Goal: Find specific page/section: Find specific page/section

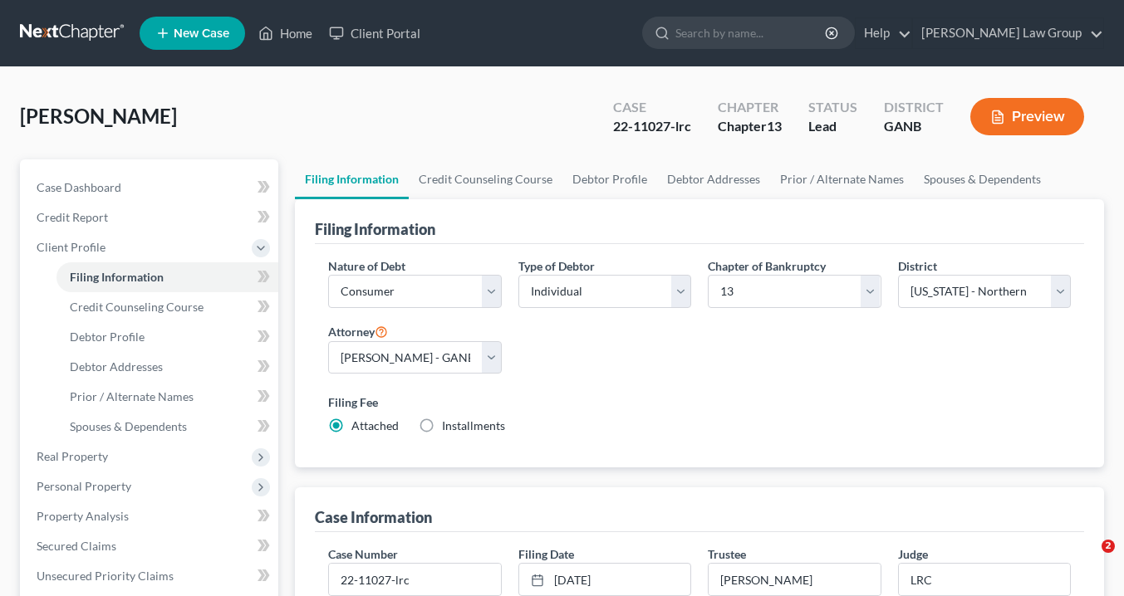
select select "1"
select select "0"
select select "3"
select select "19"
select select "0"
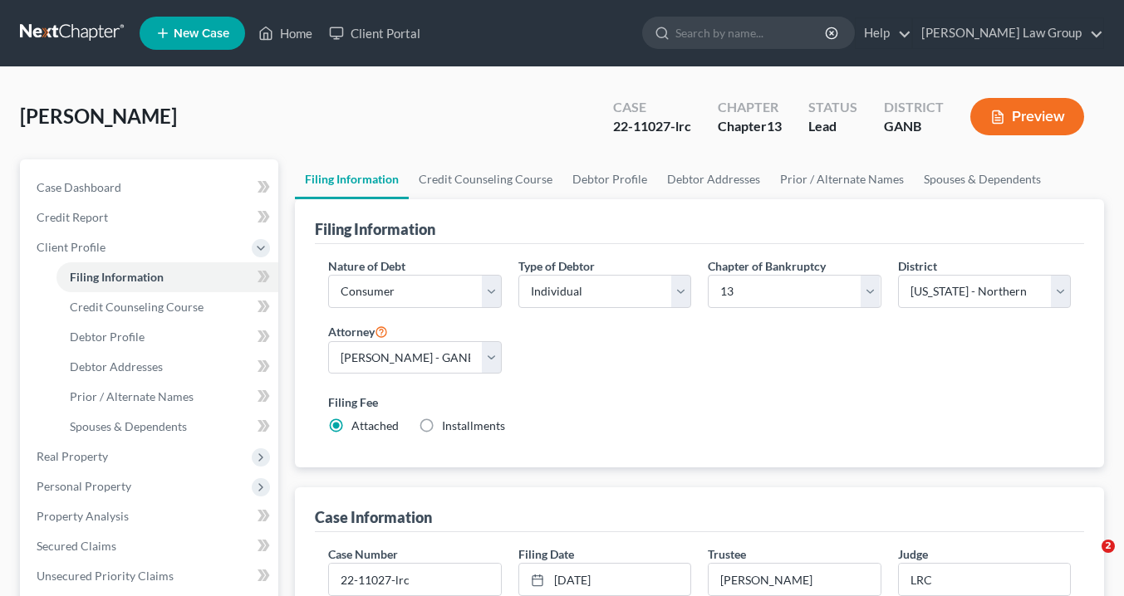
select select "10"
click at [295, 33] on link "Home" at bounding box center [285, 33] width 71 height 30
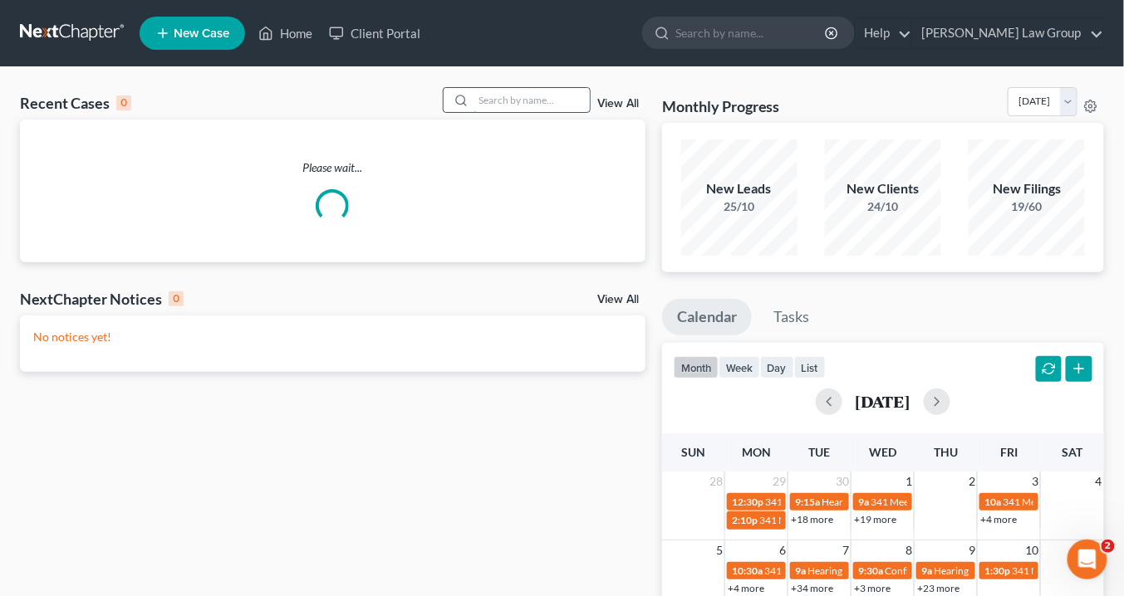
click at [549, 104] on input "search" at bounding box center [531, 100] width 116 height 24
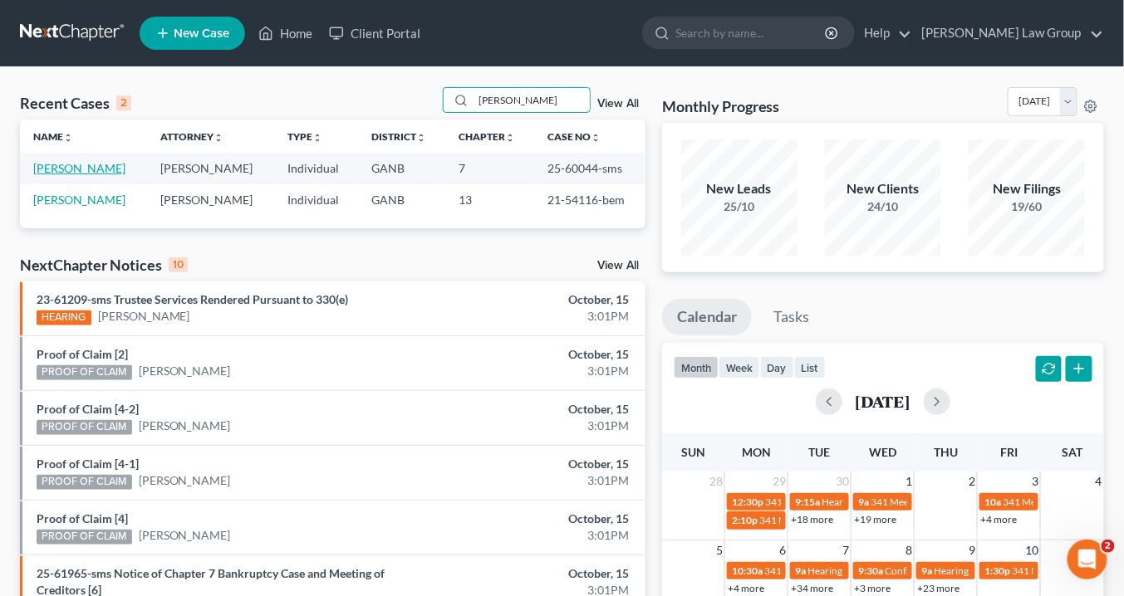
type input "[PERSON_NAME]"
click at [56, 165] on link "[PERSON_NAME]" at bounding box center [79, 168] width 92 height 14
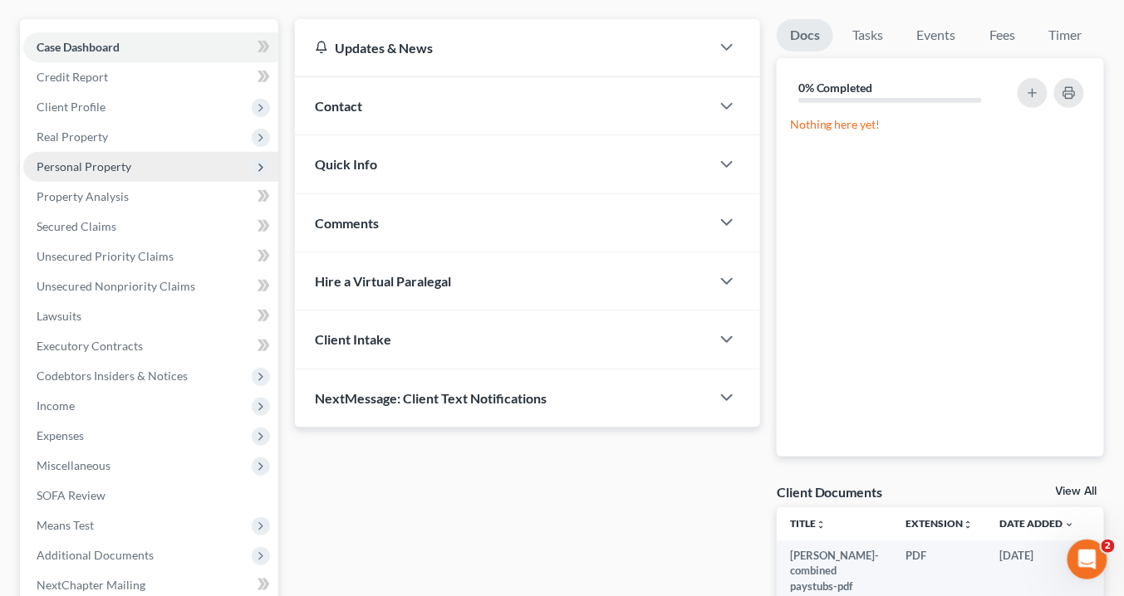
scroll to position [199, 0]
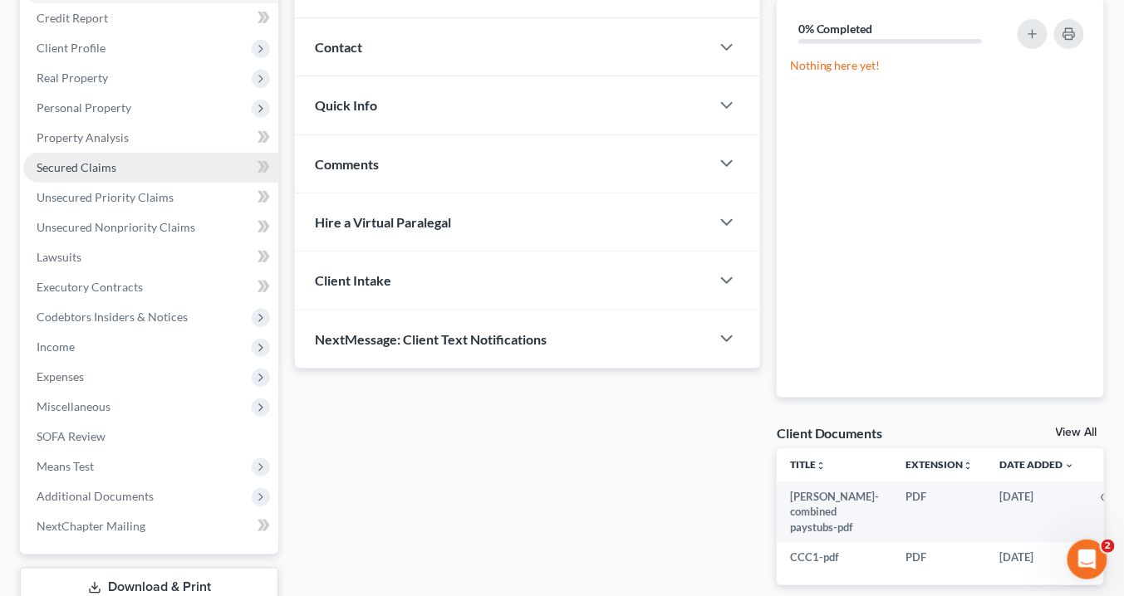
click at [107, 168] on span "Secured Claims" at bounding box center [77, 167] width 80 height 14
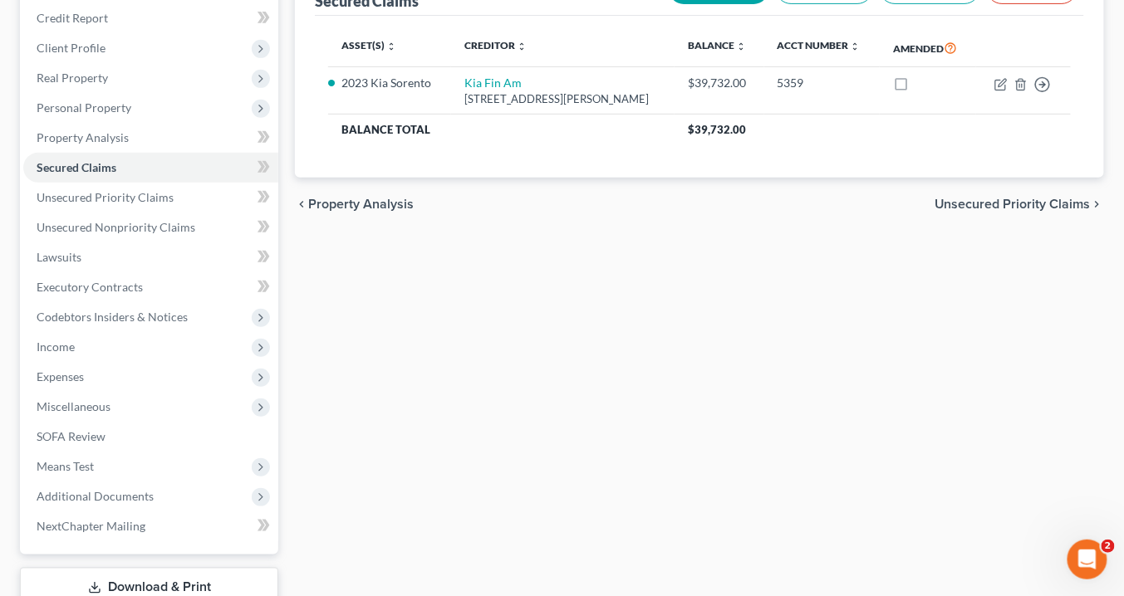
scroll to position [314, 0]
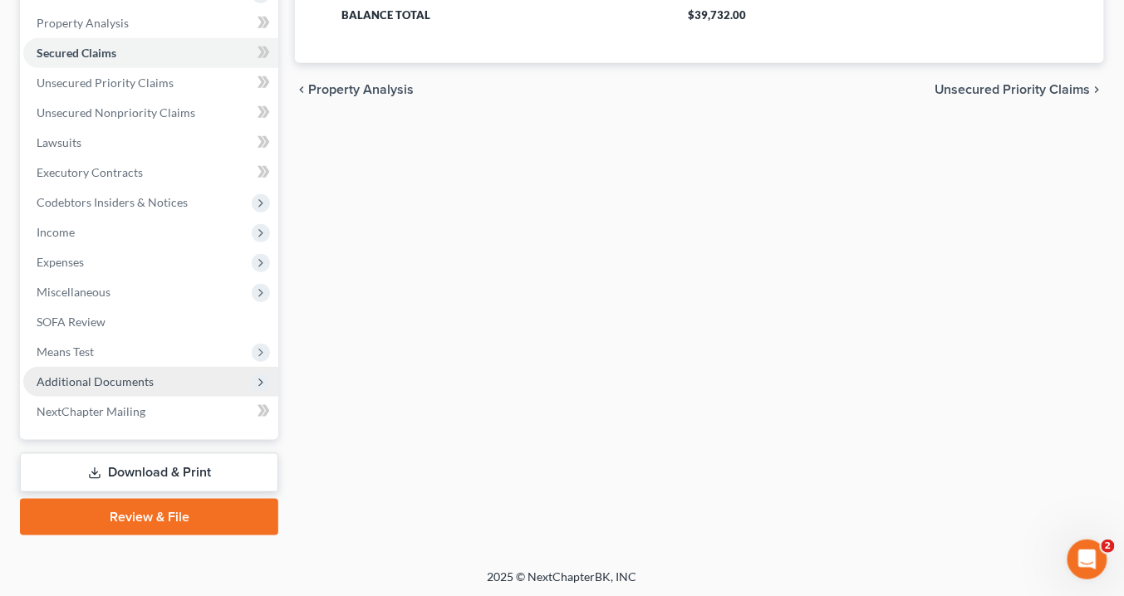
click at [150, 380] on span "Additional Documents" at bounding box center [150, 382] width 255 height 30
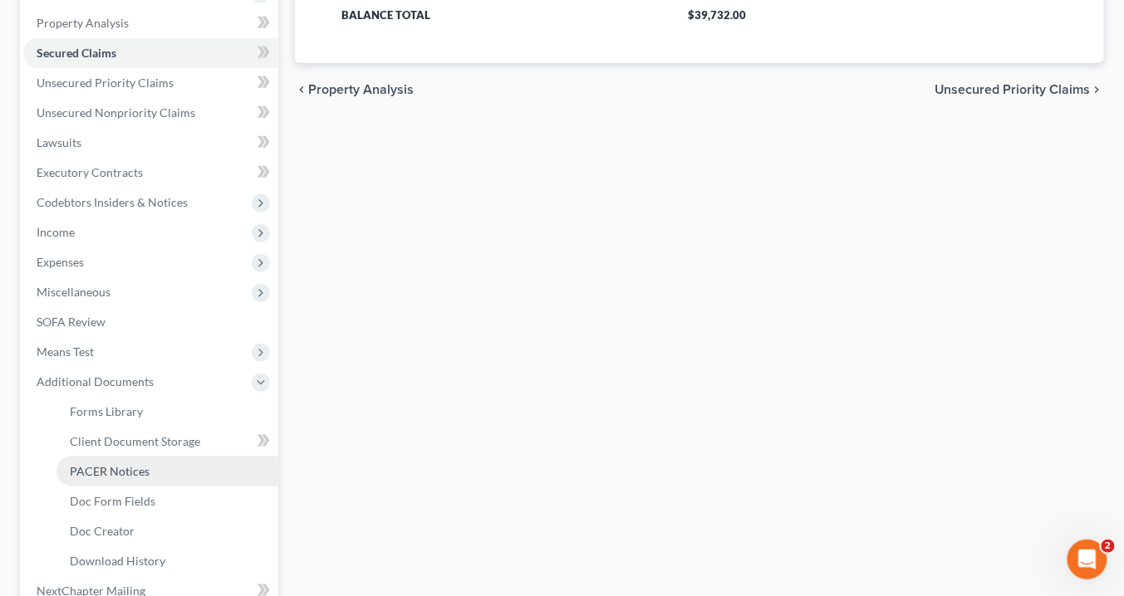
click at [156, 471] on link "PACER Notices" at bounding box center [167, 472] width 222 height 30
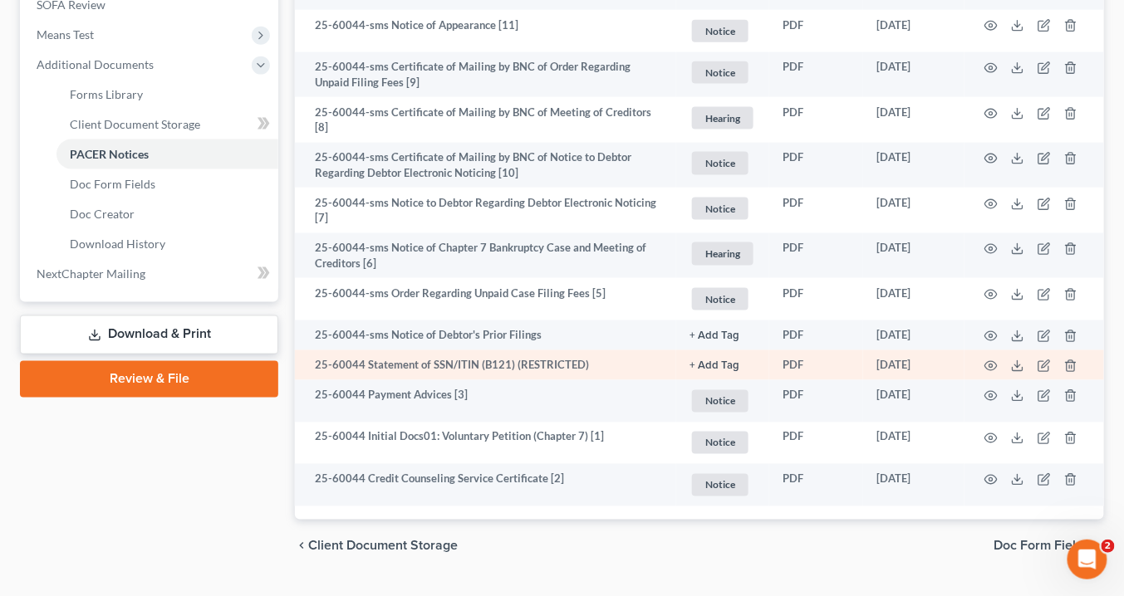
scroll to position [650, 0]
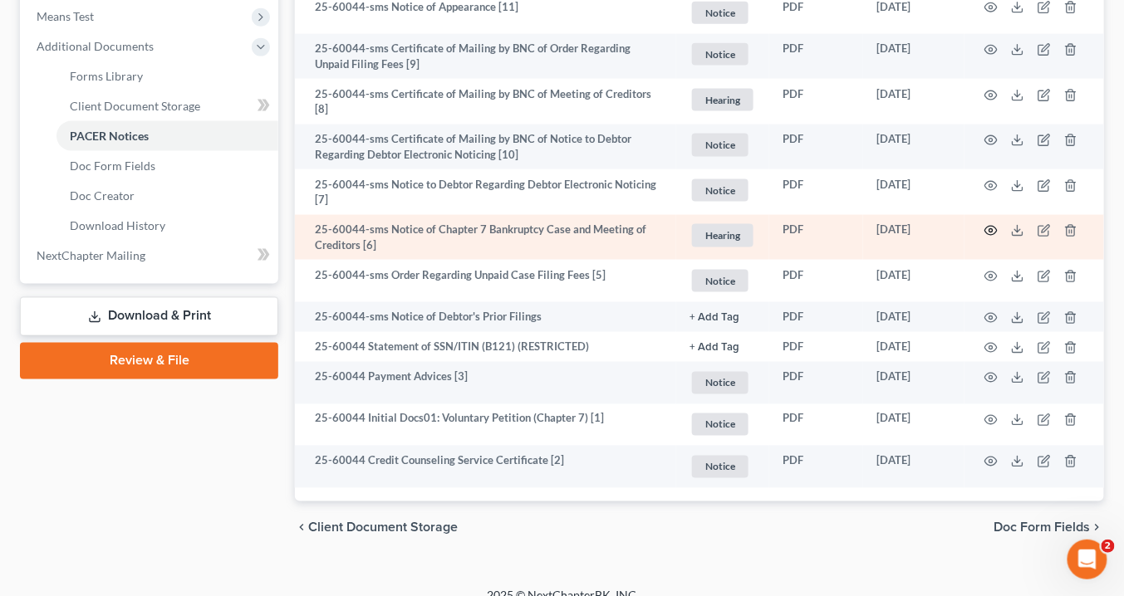
click at [987, 227] on icon "button" at bounding box center [991, 231] width 12 height 9
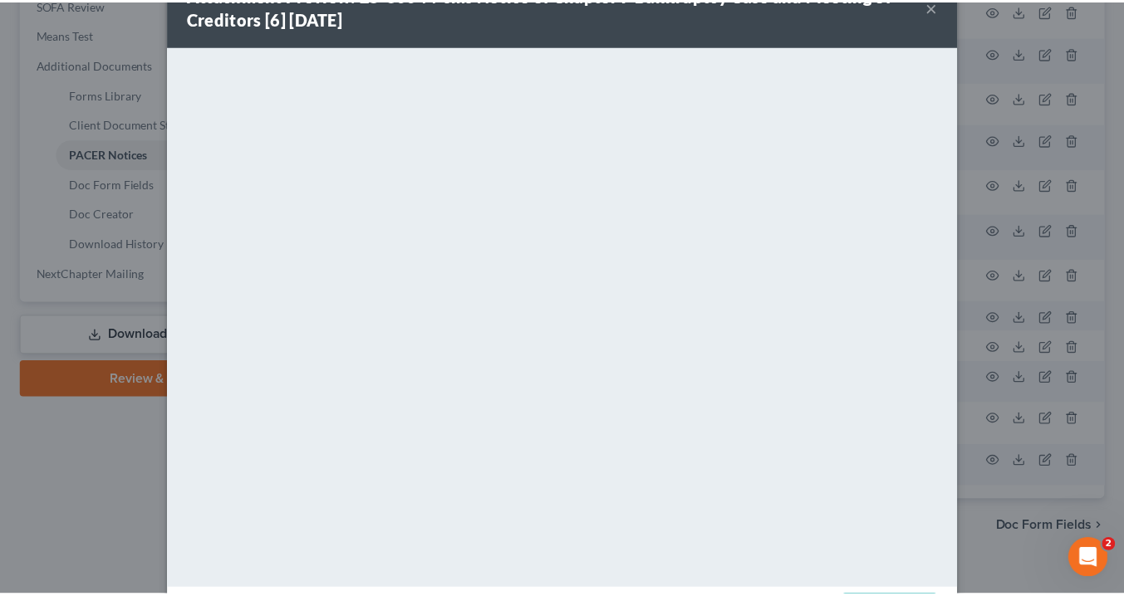
scroll to position [0, 0]
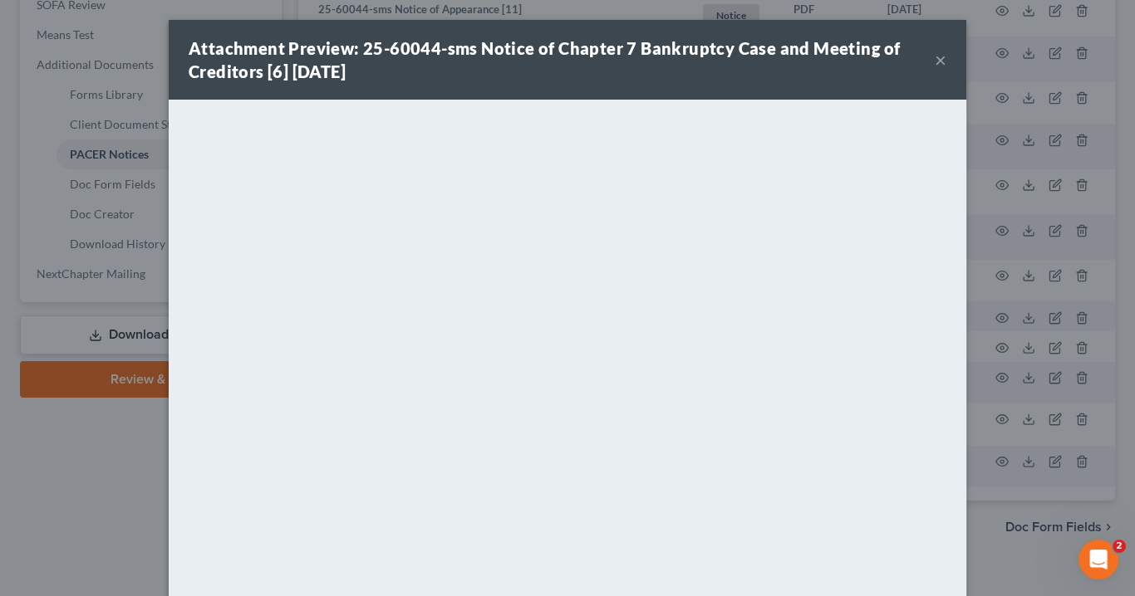
click at [935, 62] on button "×" at bounding box center [940, 60] width 12 height 20
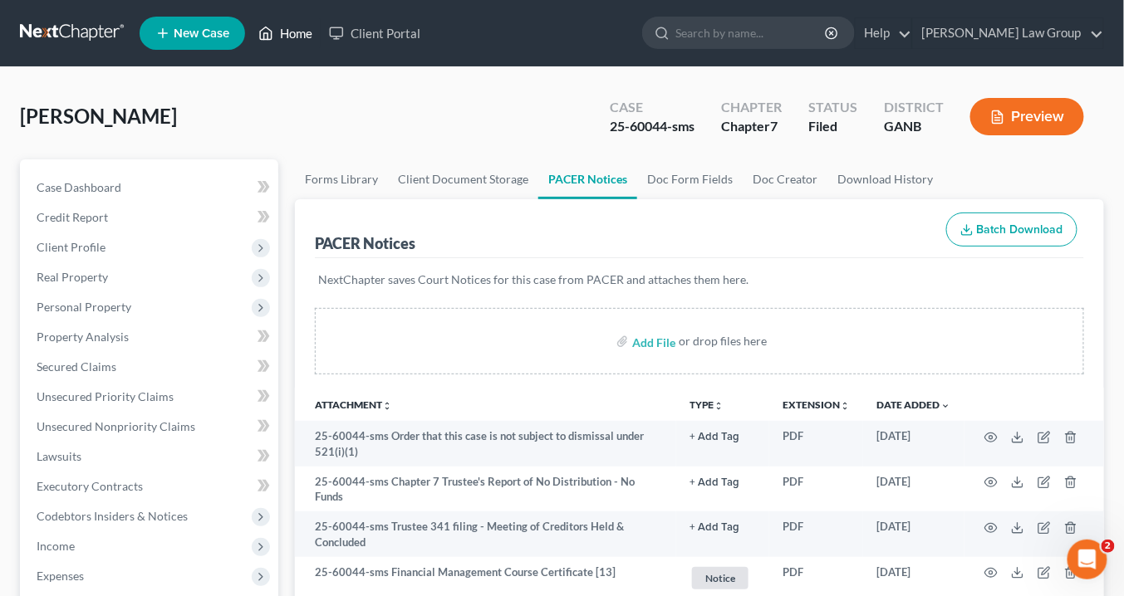
click at [297, 37] on link "Home" at bounding box center [285, 33] width 71 height 30
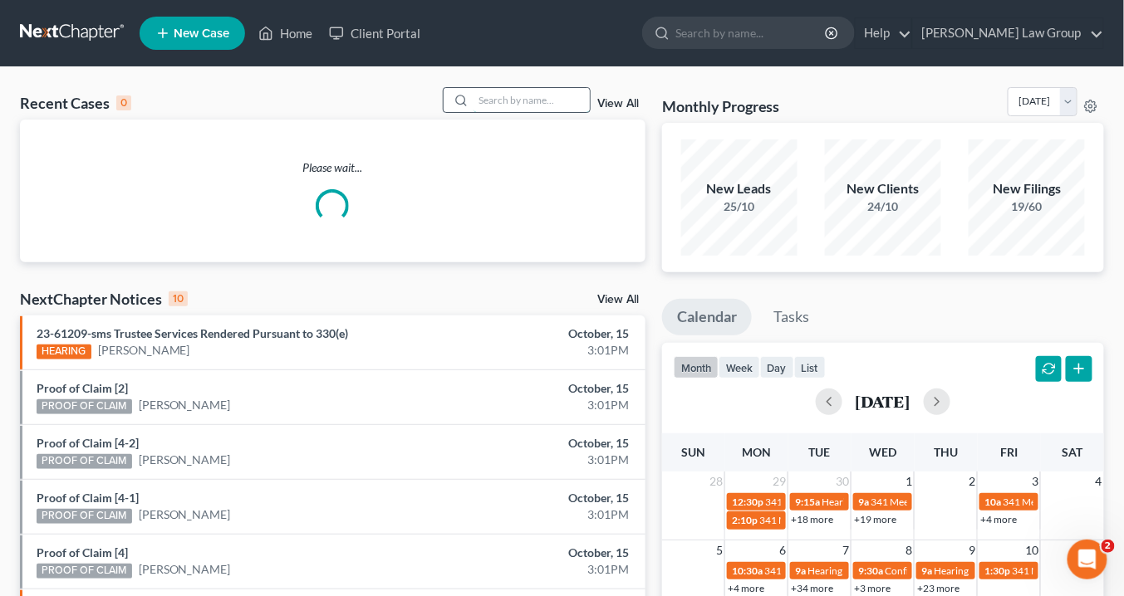
click at [503, 101] on input "search" at bounding box center [531, 100] width 116 height 24
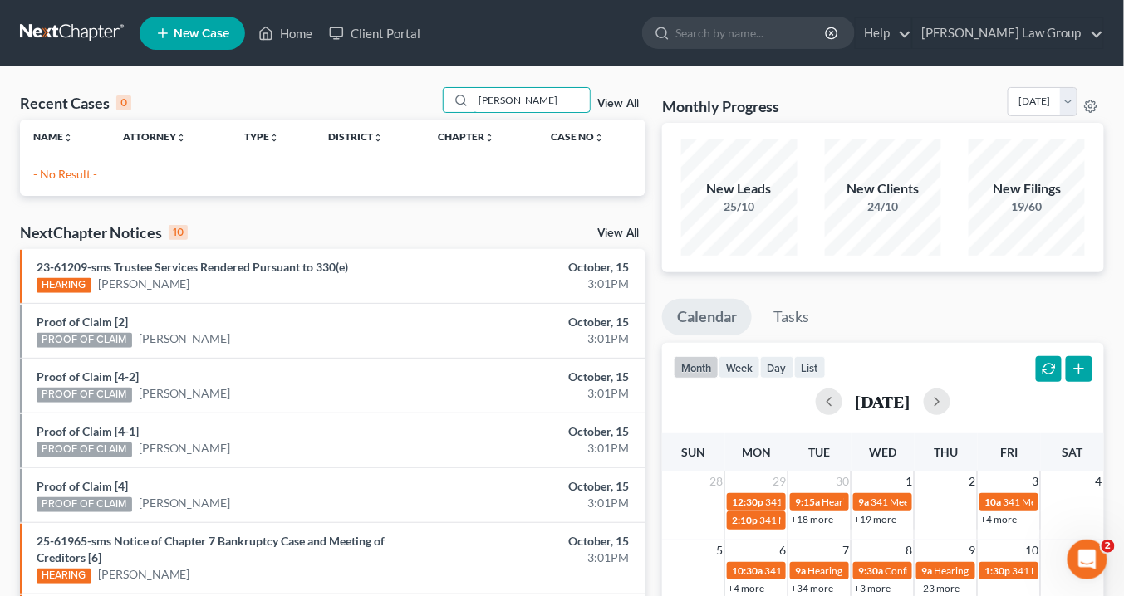
drag, startPoint x: 444, startPoint y: 107, endPoint x: 397, endPoint y: 106, distance: 46.5
click at [397, 106] on div "Recent Cases 0 [PERSON_NAME] View All" at bounding box center [332, 103] width 625 height 32
type input "MAtrix"
drag, startPoint x: 539, startPoint y: 91, endPoint x: 375, endPoint y: 67, distance: 166.1
click at [374, 71] on div "Recent Cases 0 MAtrix View All Name unfold_more expand_more expand_less Attorne…" at bounding box center [562, 498] width 1124 height 862
